Goal: Find specific page/section: Find specific page/section

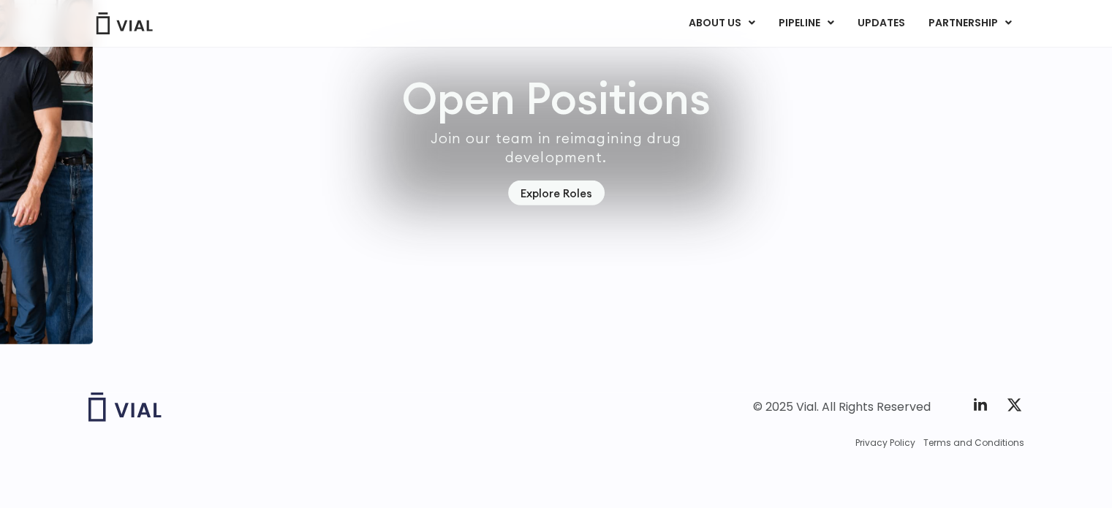
scroll to position [4208, 0]
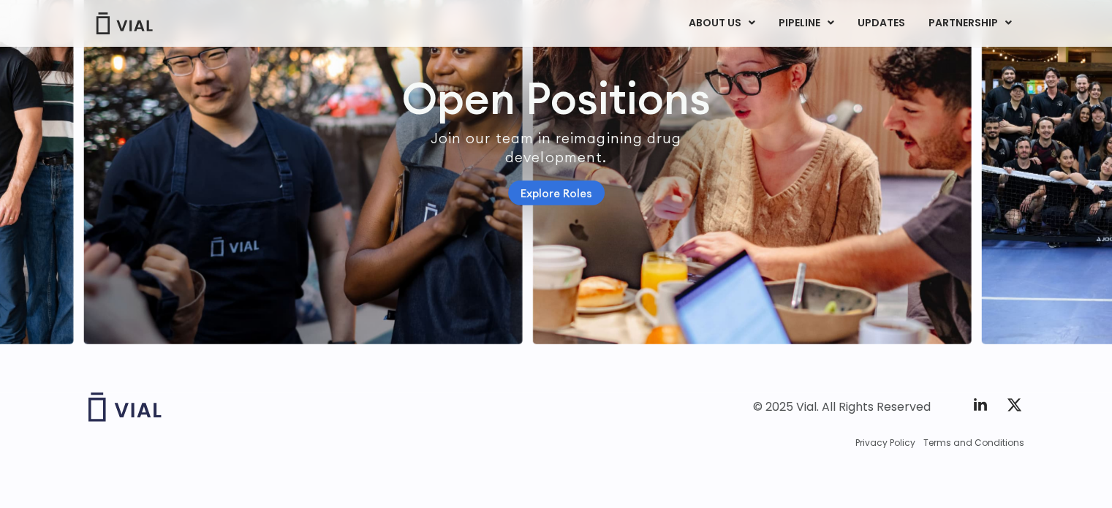
click at [584, 183] on link "Explore Roles" at bounding box center [556, 194] width 96 height 26
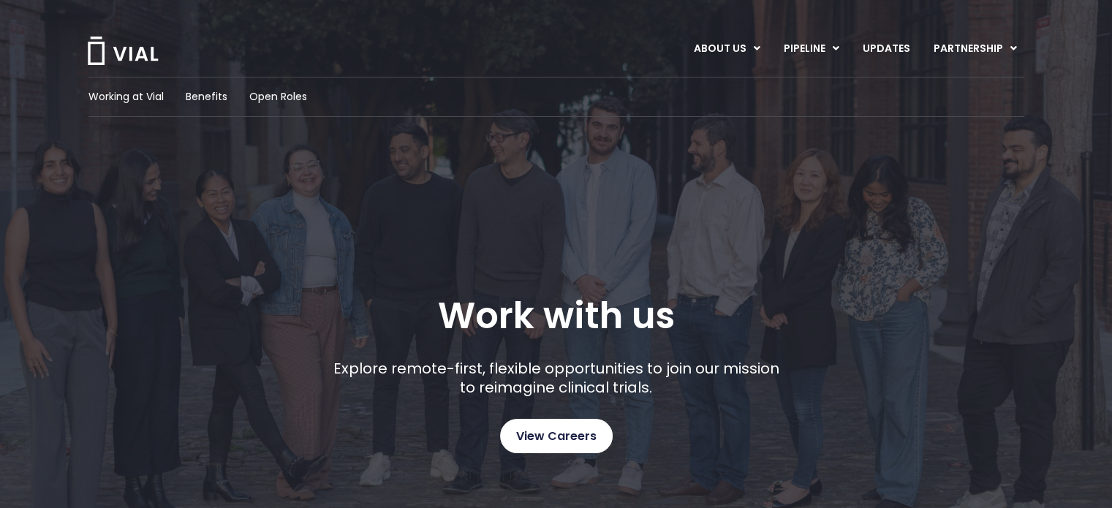
click at [537, 443] on span "View Careers" at bounding box center [556, 436] width 80 height 19
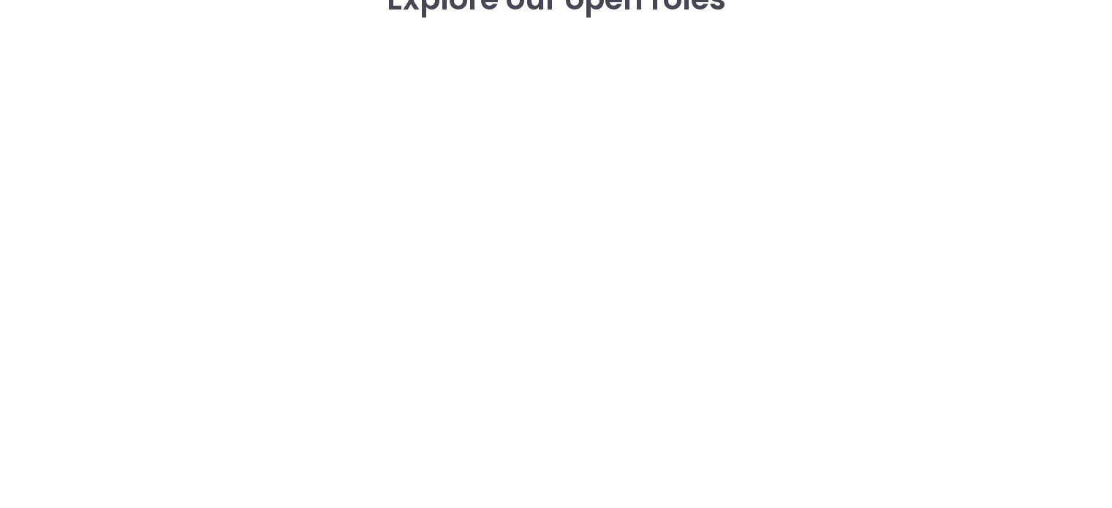
scroll to position [2095, 0]
